Goal: Complete application form: Complete application form

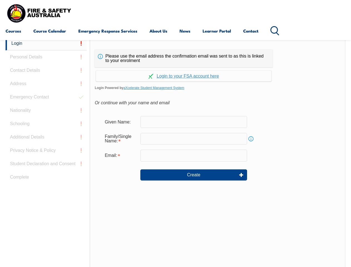
click at [175, 68] on div "Continue with Google Continue with Apple Continue with Facebook Continue with a…" at bounding box center [184, 74] width 178 height 14
click at [175, 152] on input "email" at bounding box center [193, 156] width 107 height 12
click at [46, 43] on link "Login" at bounding box center [46, 44] width 81 height 14
click at [46, 57] on div "Login Personal Details Contact Details Address Emergency Contact Nationality Sc…" at bounding box center [48, 176] width 84 height 278
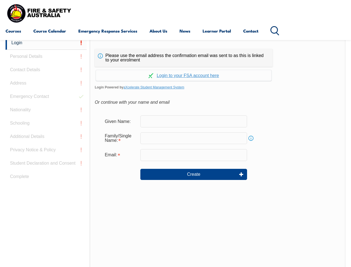
click at [46, 70] on div "Login Personal Details Contact Details Address Emergency Contact Nationality Sc…" at bounding box center [48, 175] width 84 height 278
click at [46, 84] on div "Login Personal Details Contact Details Address Emergency Contact Nationality Sc…" at bounding box center [48, 175] width 84 height 278
click at [46, 97] on div "Login Personal Details Contact Details Address Emergency Contact Nationality Sc…" at bounding box center [48, 175] width 84 height 278
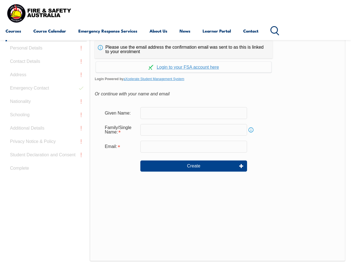
click at [46, 110] on div "Login Personal Details Contact Details Address Emergency Contact Nationality Sc…" at bounding box center [48, 167] width 84 height 278
click at [46, 124] on div "Login Personal Details Contact Details Address Emergency Contact Nationality Sc…" at bounding box center [48, 167] width 84 height 278
click at [46, 137] on div "Login Personal Details Contact Details Address Emergency Contact Nationality Sc…" at bounding box center [48, 167] width 84 height 278
